Goal: Task Accomplishment & Management: Manage account settings

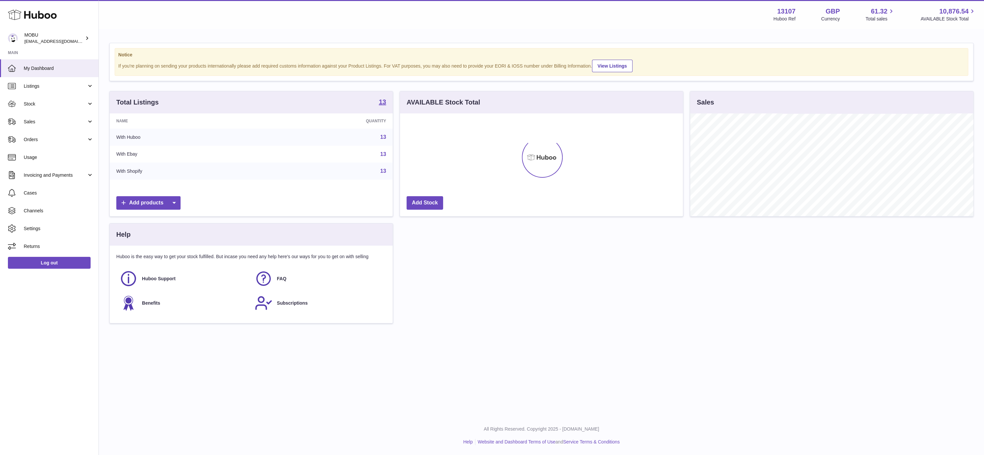
scroll to position [103, 283]
drag, startPoint x: 50, startPoint y: 115, endPoint x: 52, endPoint y: 123, distance: 7.4
click at [50, 116] on link "Sales" at bounding box center [49, 122] width 99 height 18
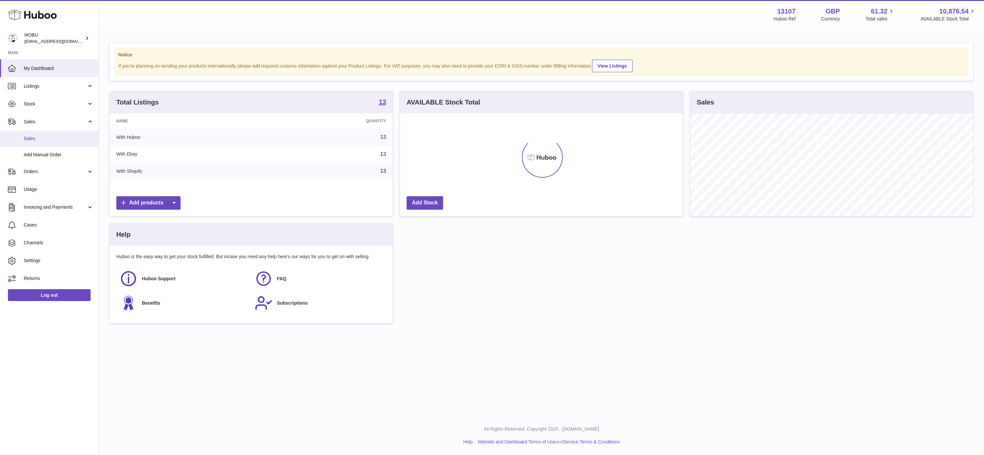
click at [61, 139] on span "Sales" at bounding box center [59, 138] width 70 height 6
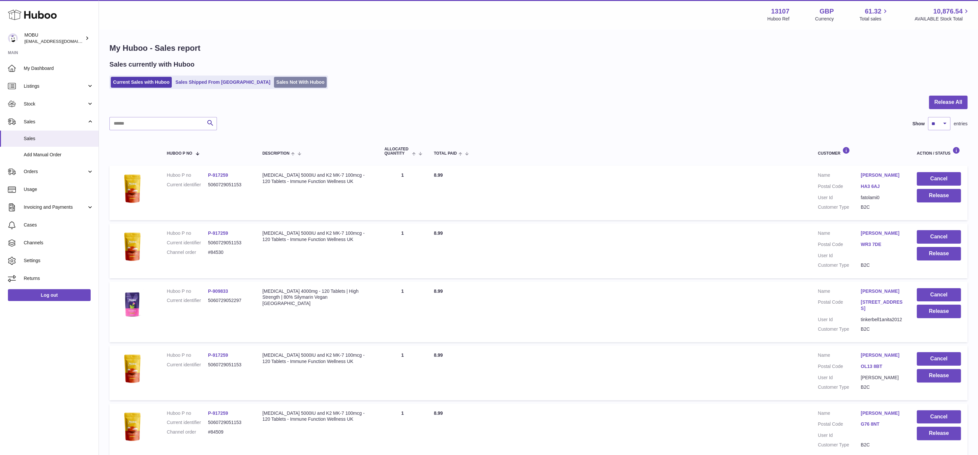
click at [274, 83] on link "Sales Not With Huboo" at bounding box center [300, 82] width 53 height 11
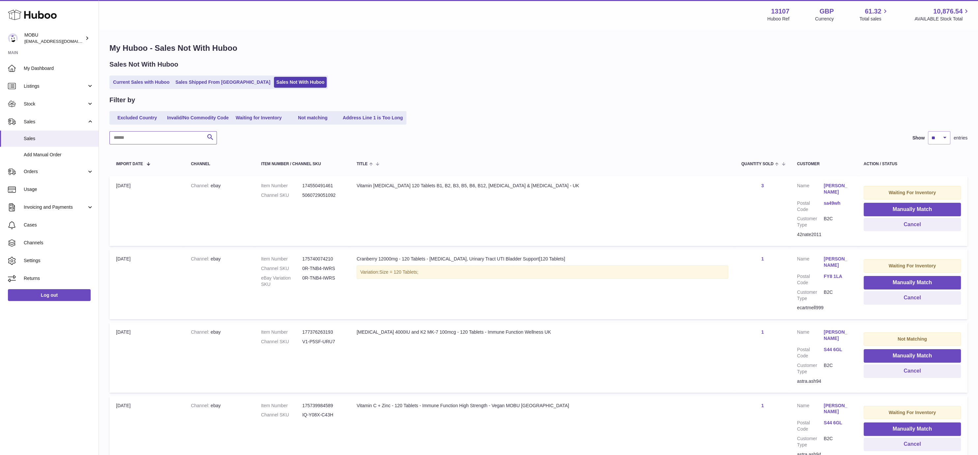
click at [161, 140] on input "text" at bounding box center [162, 137] width 107 height 13
type input "********"
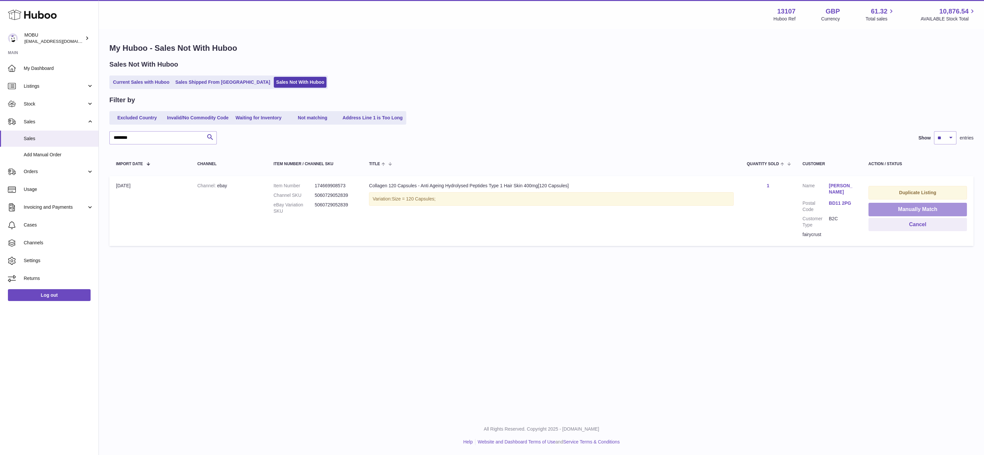
click at [914, 209] on button "Manually Match" at bounding box center [918, 210] width 99 height 14
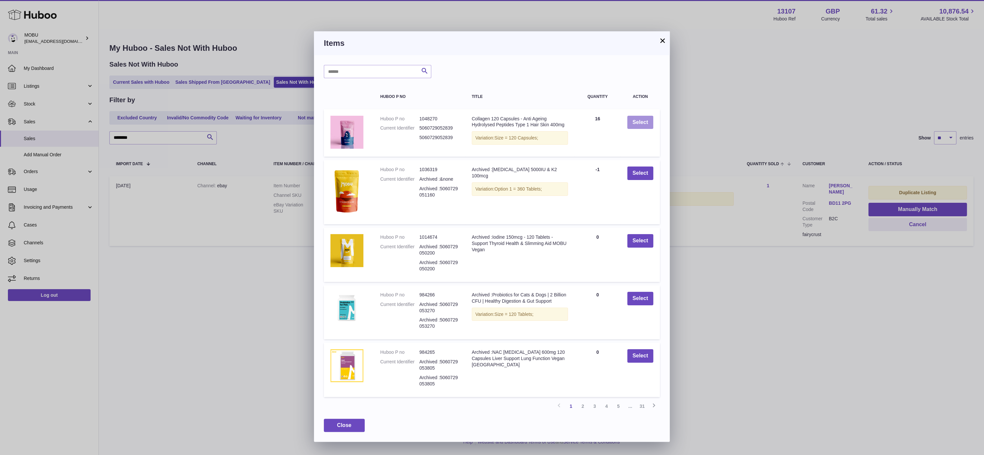
click at [641, 118] on button "Select" at bounding box center [640, 123] width 26 height 14
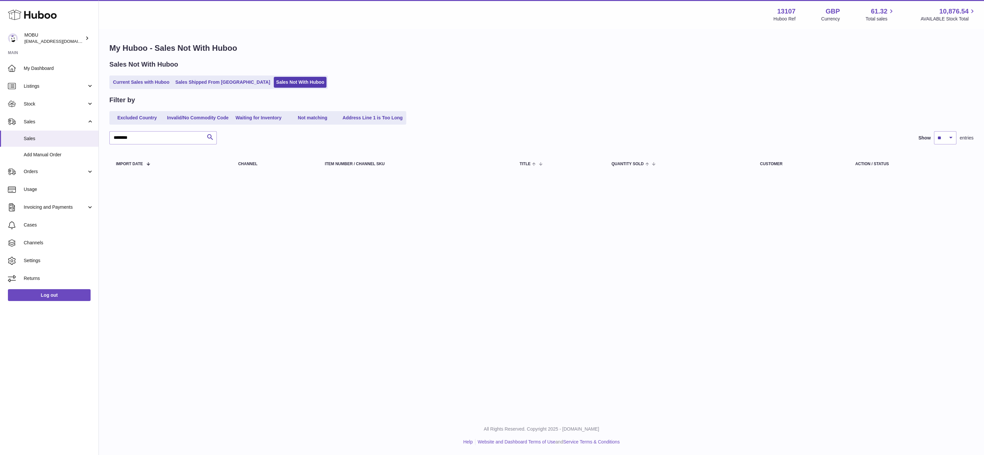
click at [723, 131] on div "******** Search Show ** ** ** *** entries" at bounding box center [541, 137] width 864 height 13
click at [149, 81] on link "Current Sales with Huboo" at bounding box center [141, 82] width 61 height 11
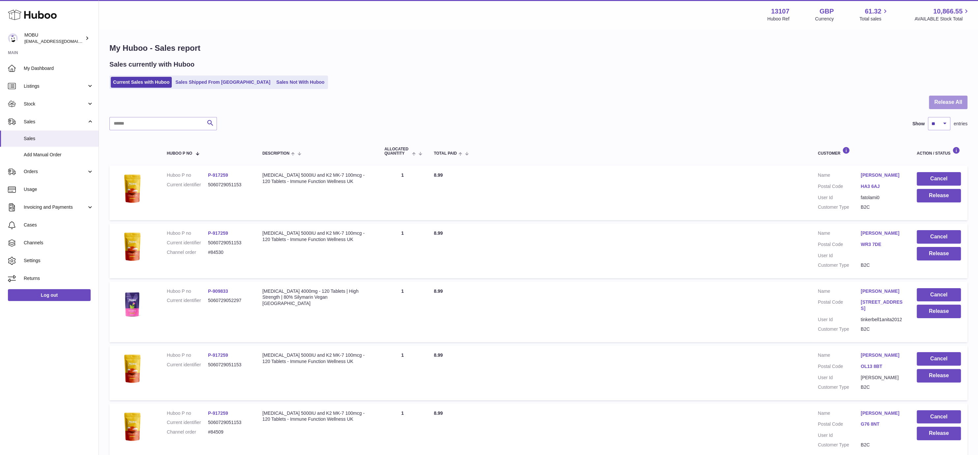
click at [952, 100] on button "Release All" at bounding box center [948, 103] width 39 height 14
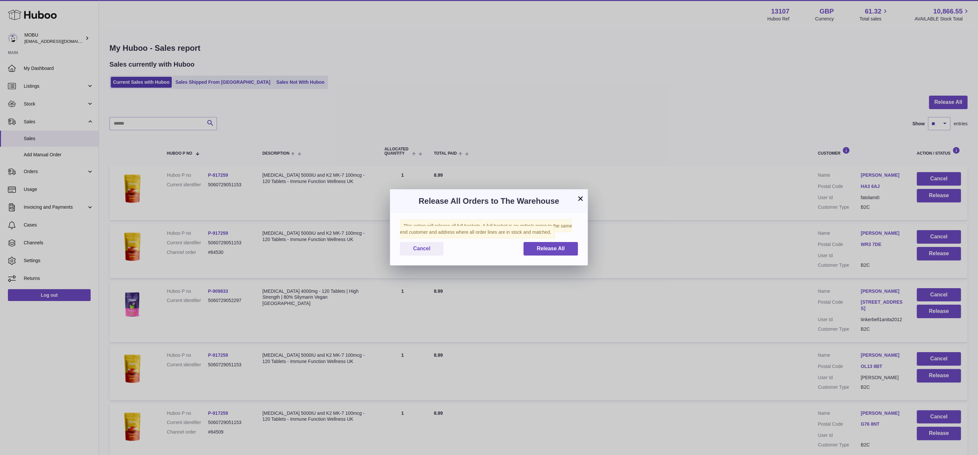
click at [598, 240] on div "× Release All Orders to The Warehouse This action will release all full baskets…" at bounding box center [489, 227] width 978 height 455
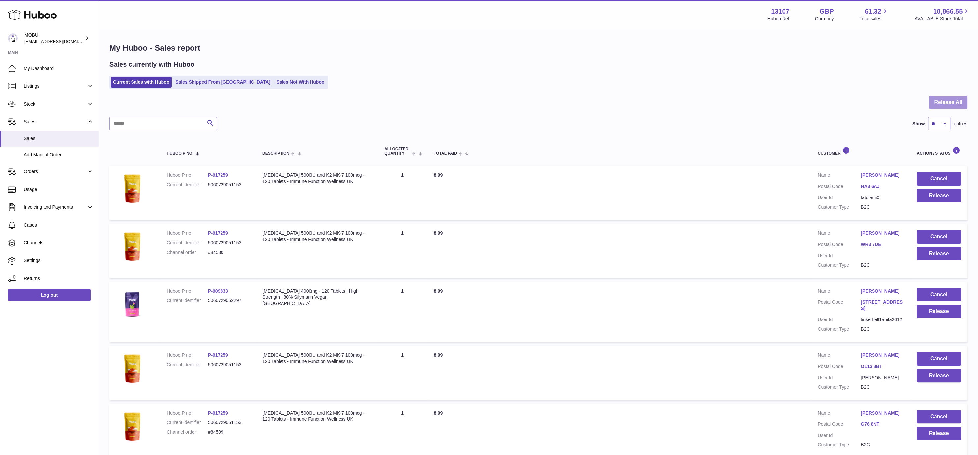
click at [962, 105] on button "Release All" at bounding box center [948, 103] width 39 height 14
click at [950, 106] on button "Release All" at bounding box center [948, 103] width 39 height 14
click at [779, 105] on div at bounding box center [538, 106] width 858 height 21
click at [957, 105] on button "Release All" at bounding box center [948, 103] width 39 height 14
click at [961, 104] on button "Release All" at bounding box center [948, 103] width 39 height 14
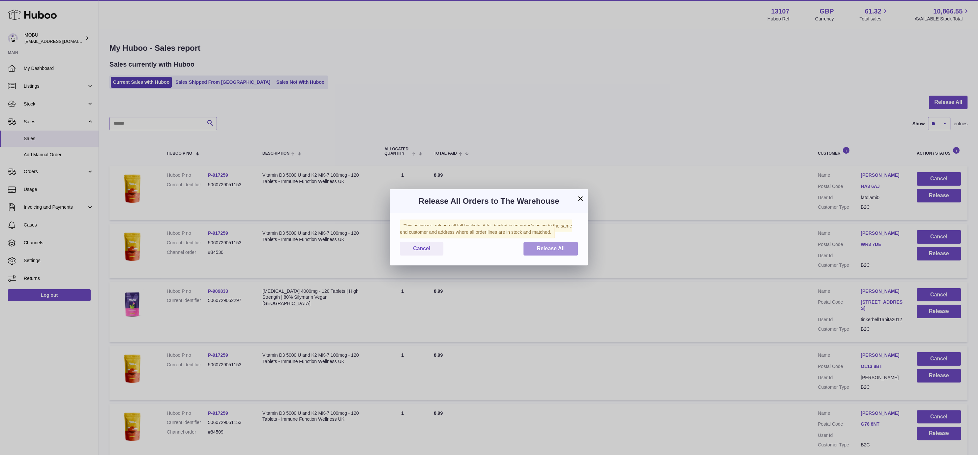
click at [558, 246] on span "Release All" at bounding box center [550, 248] width 28 height 6
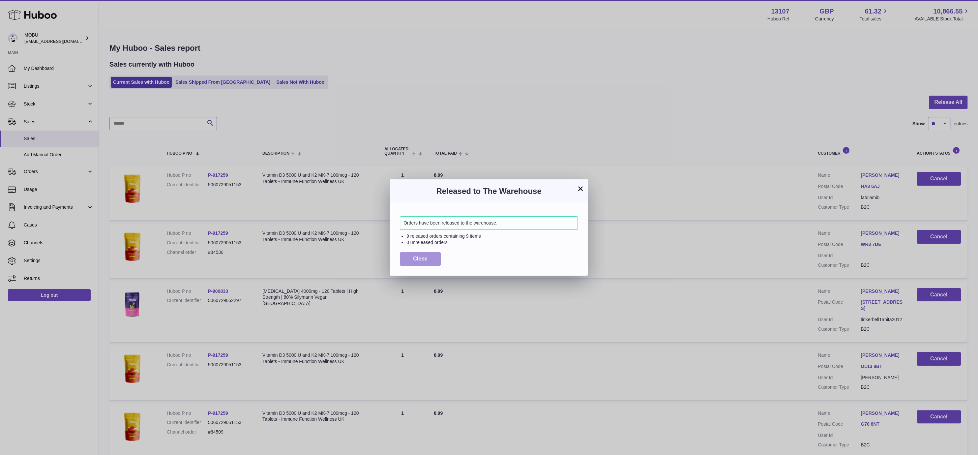
click at [416, 262] on button "Close" at bounding box center [420, 259] width 41 height 14
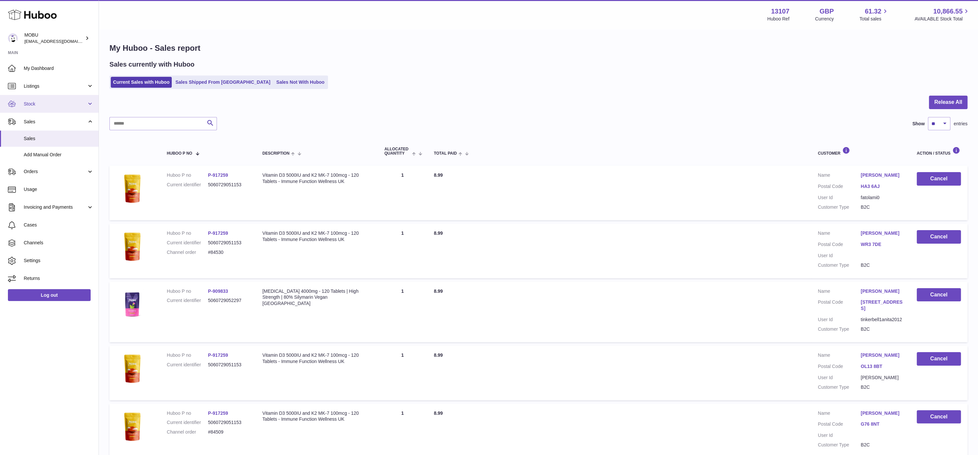
click at [54, 104] on span "Stock" at bounding box center [55, 104] width 63 height 6
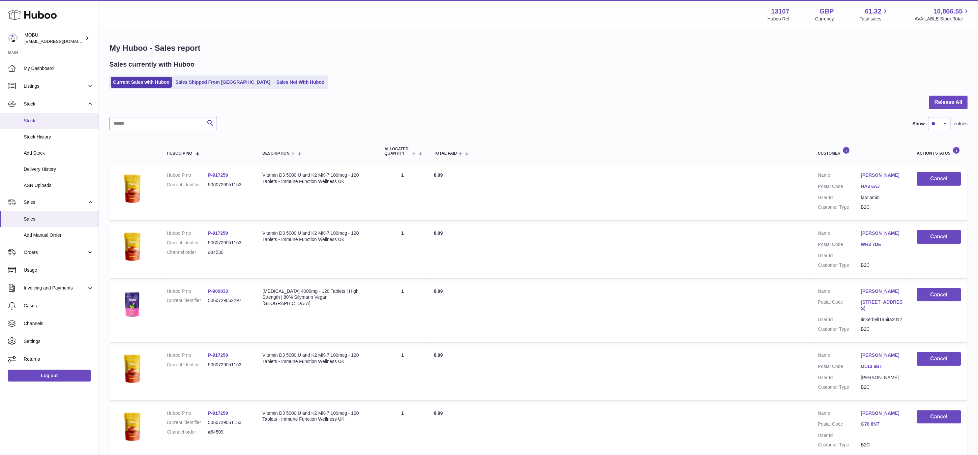
click at [52, 115] on link "Stock" at bounding box center [49, 121] width 99 height 16
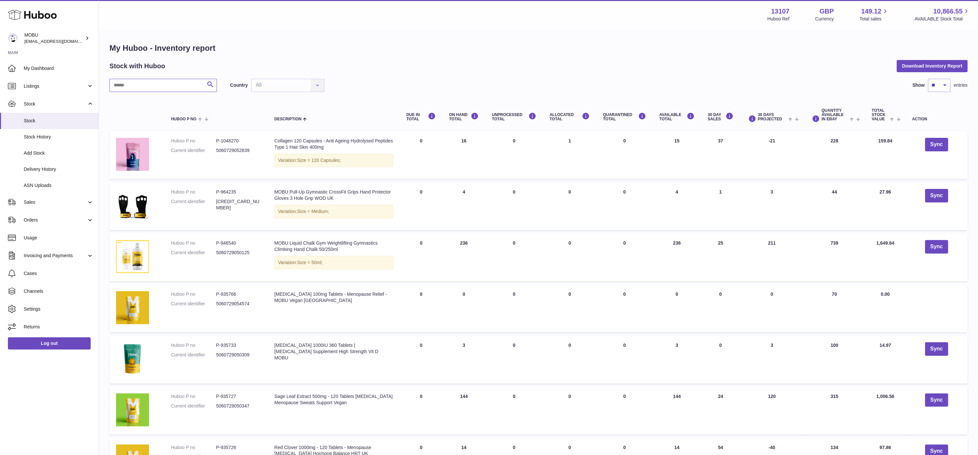
click at [168, 82] on input "text" at bounding box center [162, 85] width 107 height 13
type input "****"
